Goal: Information Seeking & Learning: Learn about a topic

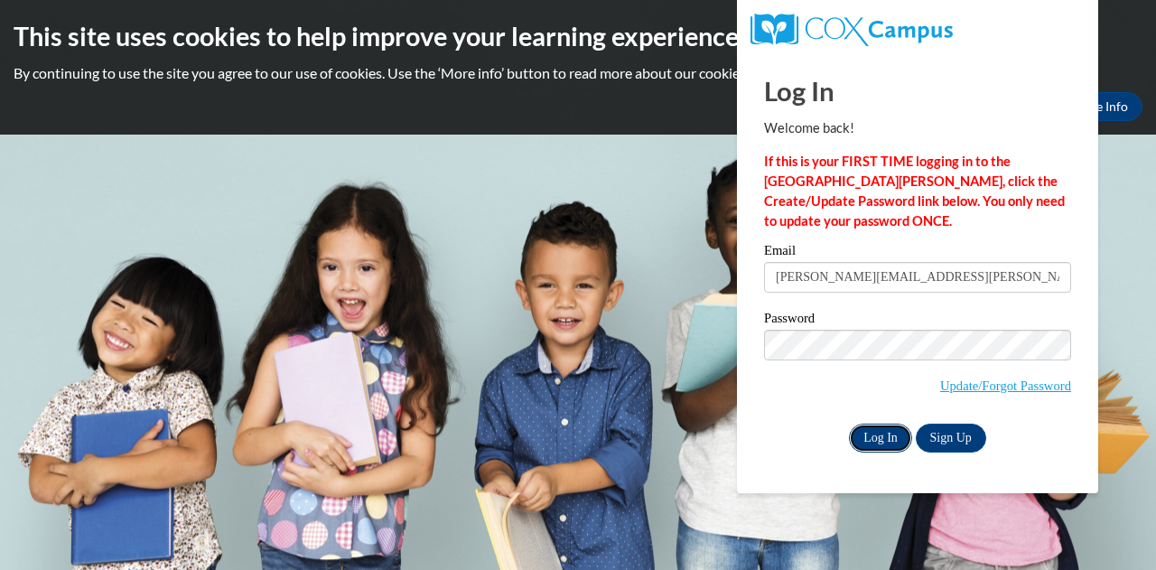
click at [875, 435] on input "Log In" at bounding box center [880, 438] width 63 height 29
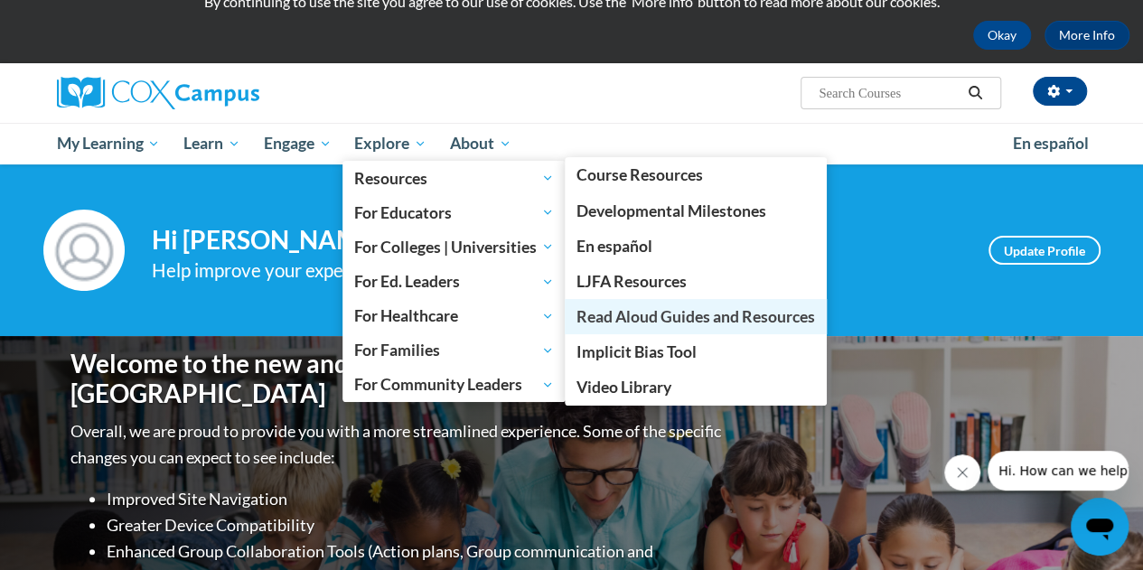
scroll to position [90, 0]
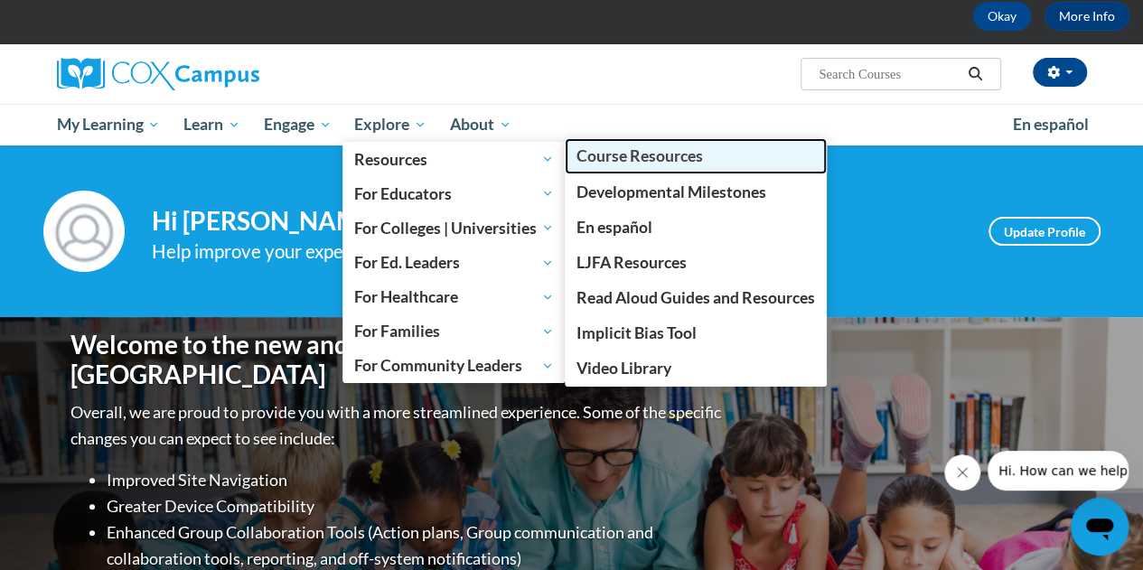
click at [622, 153] on span "Course Resources" at bounding box center [639, 155] width 126 height 19
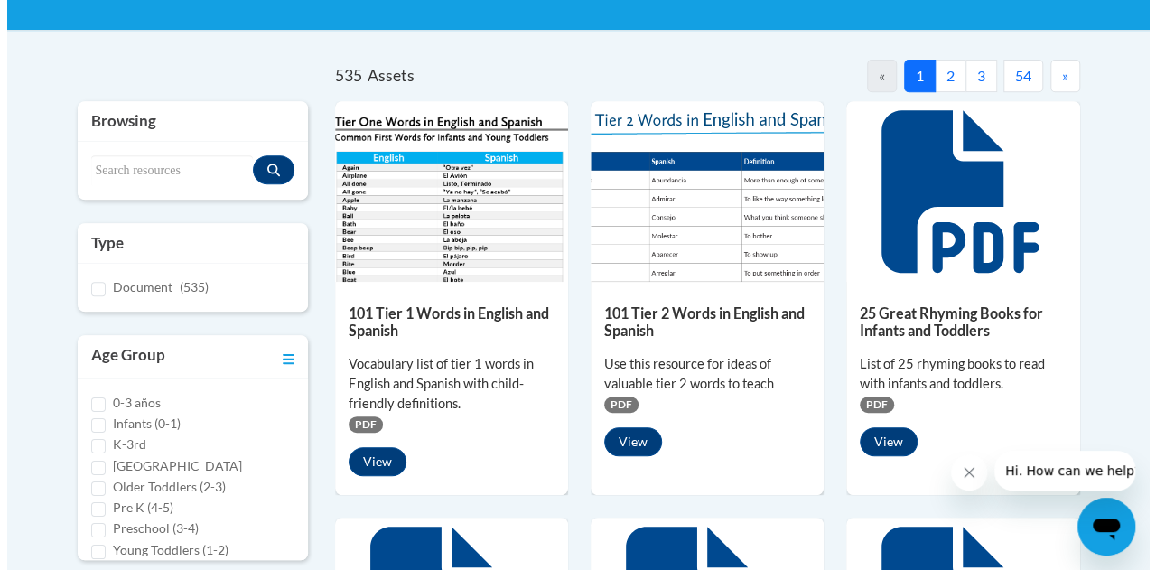
scroll to position [348, 0]
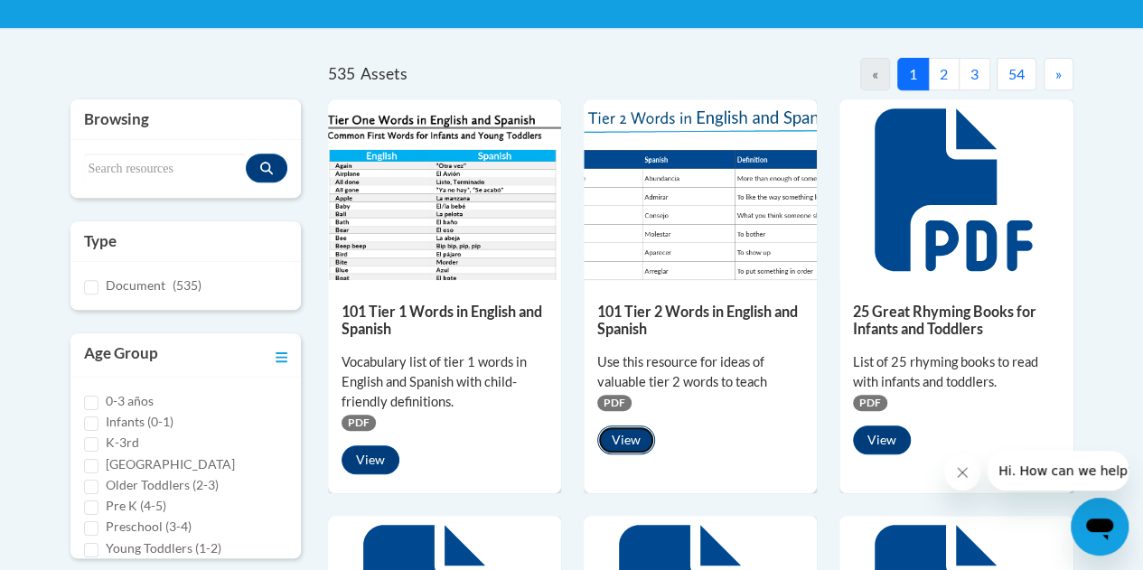
click at [620, 442] on button "View" at bounding box center [626, 440] width 58 height 29
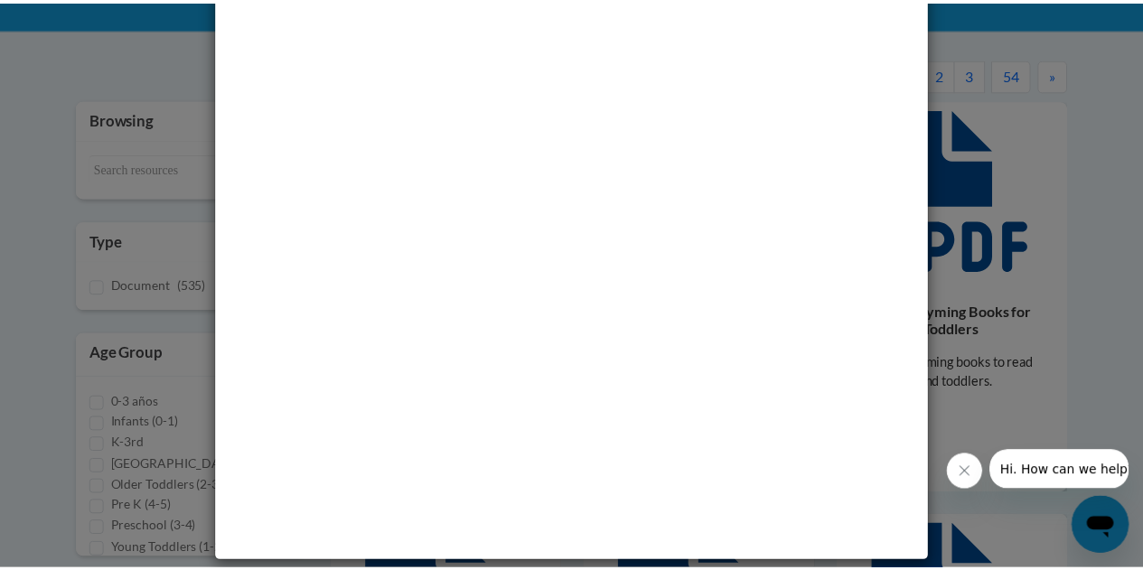
scroll to position [72, 0]
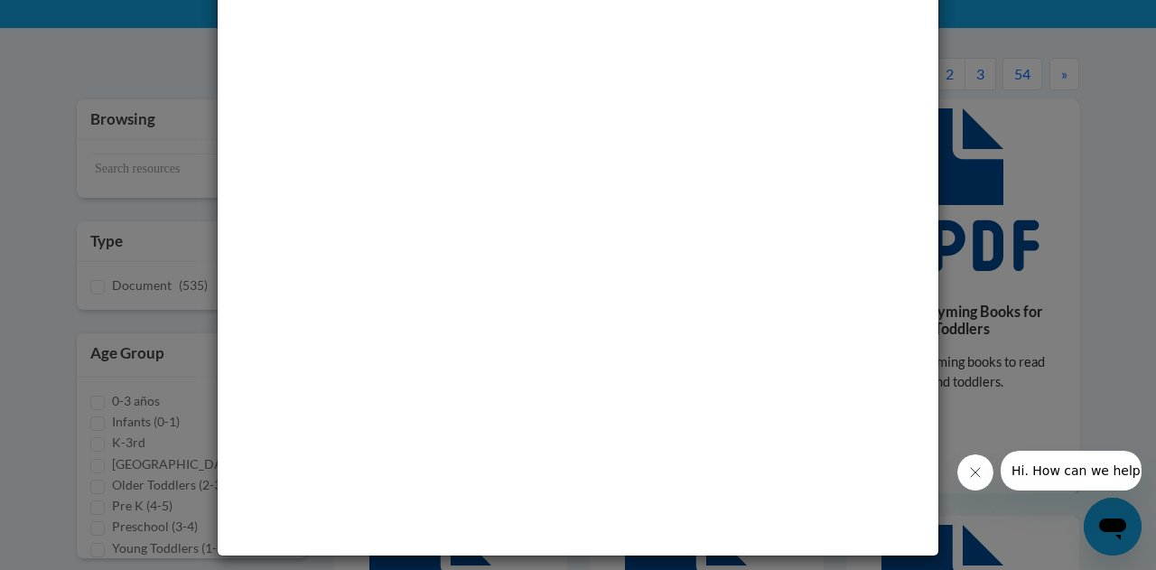
click at [1115, 159] on div "Media - 101 Tier 2 Words in English and Spanish" at bounding box center [578, 285] width 1156 height 570
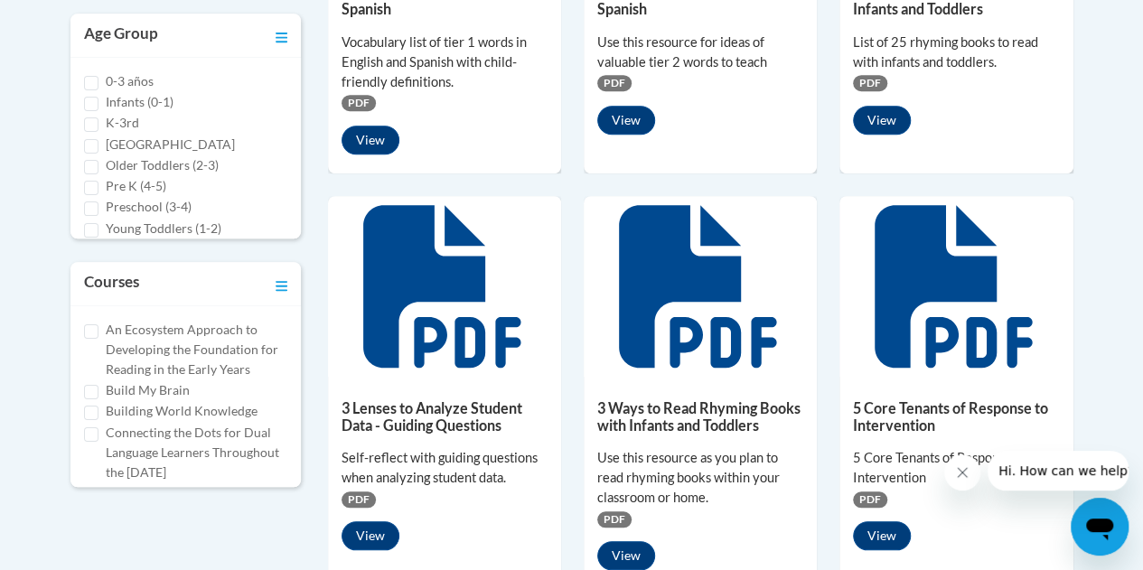
scroll to position [666, 0]
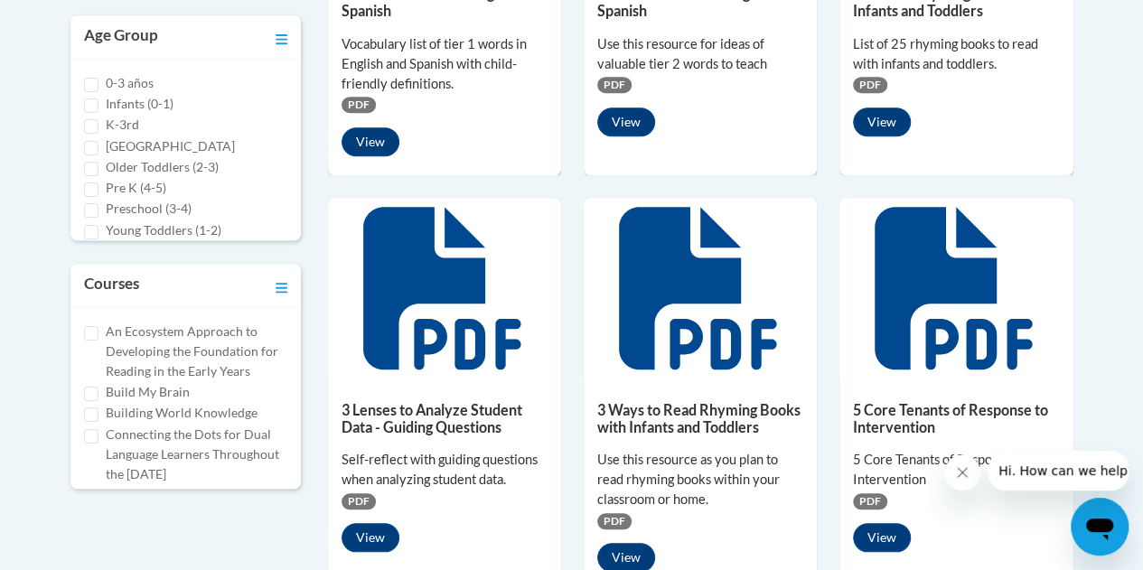
click at [408, 330] on icon at bounding box center [444, 288] width 163 height 163
